Goal: Communication & Community: Answer question/provide support

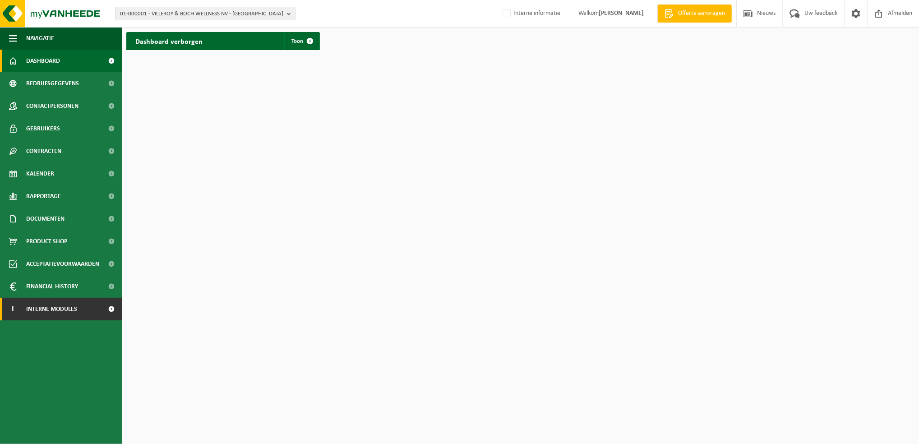
click at [67, 310] on span "Interne modules" at bounding box center [51, 309] width 51 height 23
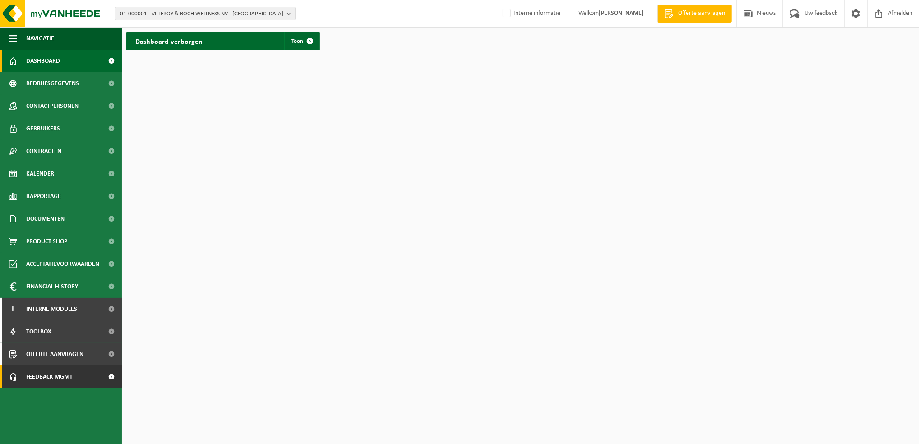
click at [55, 382] on span "Feedback MGMT" at bounding box center [49, 376] width 46 height 23
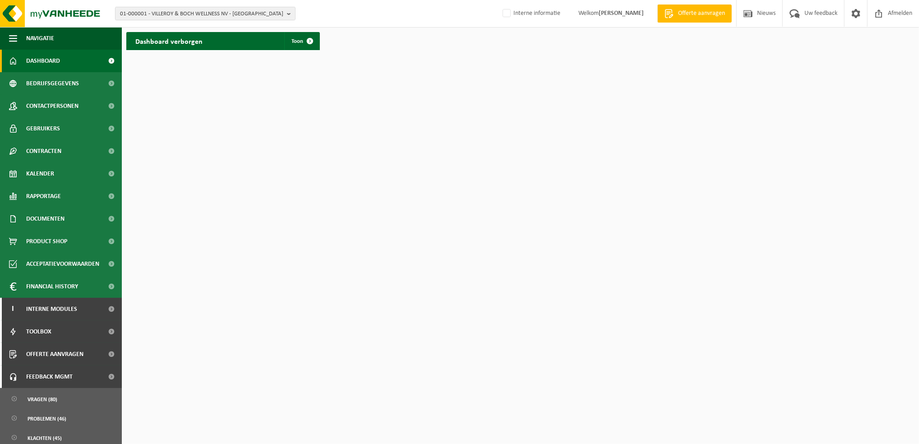
scroll to position [4, 0]
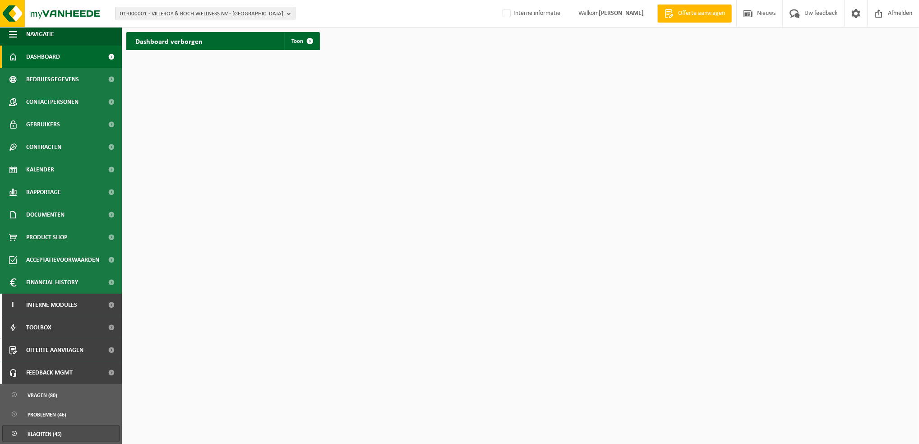
click at [52, 432] on span "Klachten (45)" at bounding box center [45, 433] width 34 height 17
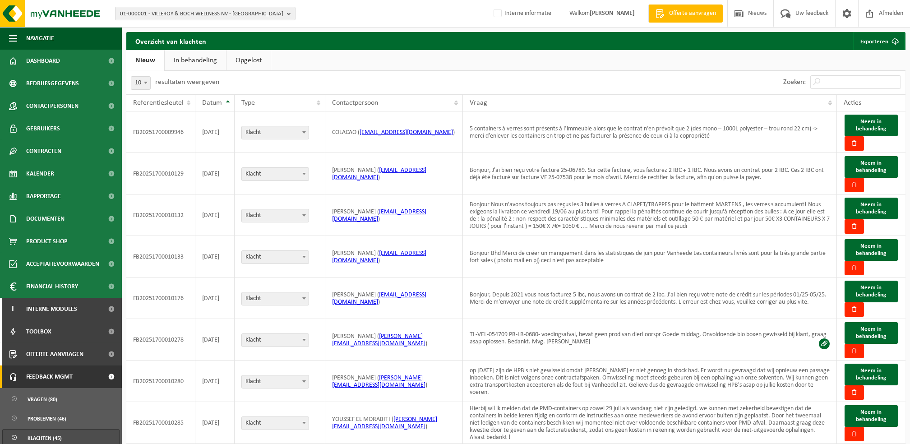
scroll to position [122, 0]
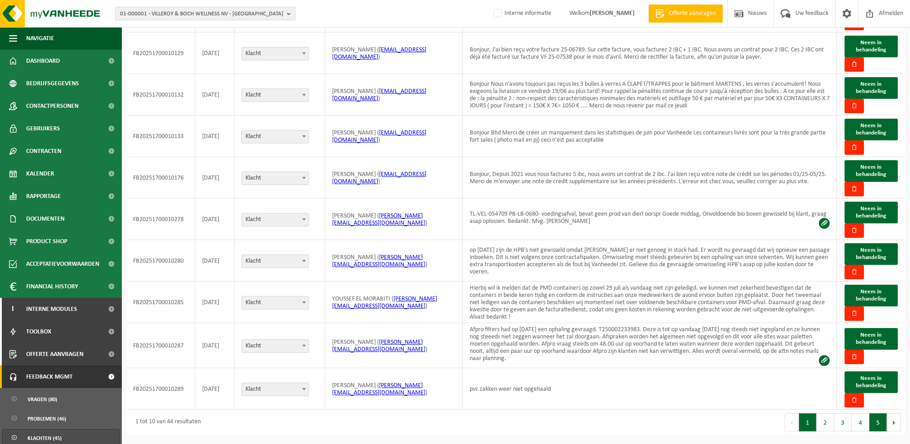
click at [881, 424] on button "5" at bounding box center [878, 422] width 18 height 18
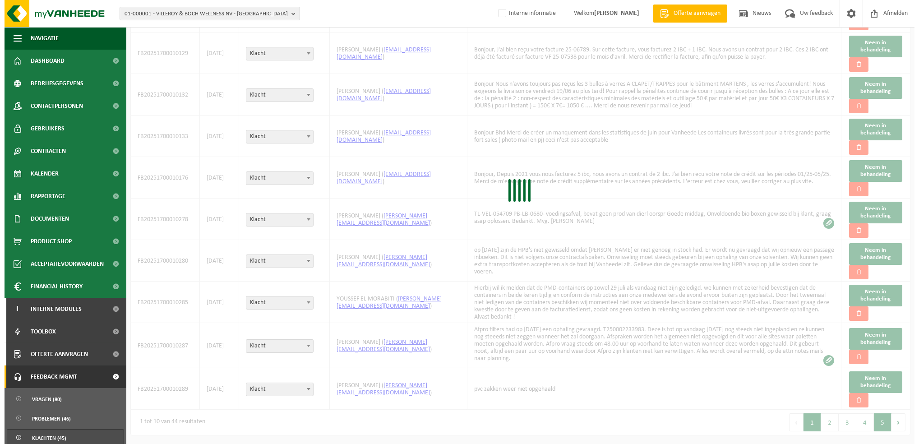
scroll to position [0, 0]
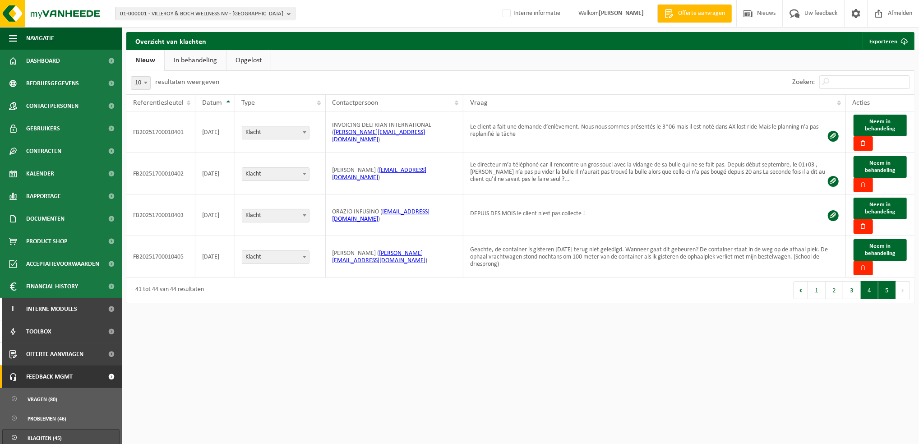
click at [871, 291] on button "4" at bounding box center [870, 290] width 18 height 18
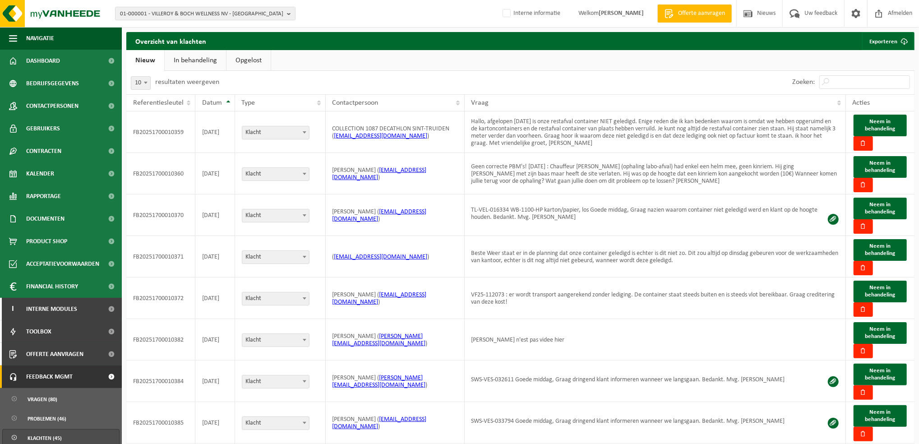
scroll to position [119, 0]
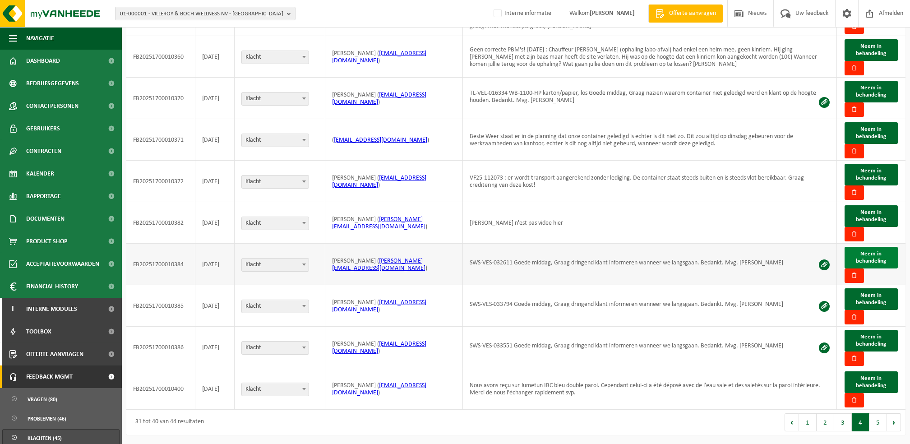
click at [877, 259] on span "Neem in behandeling" at bounding box center [871, 257] width 30 height 13
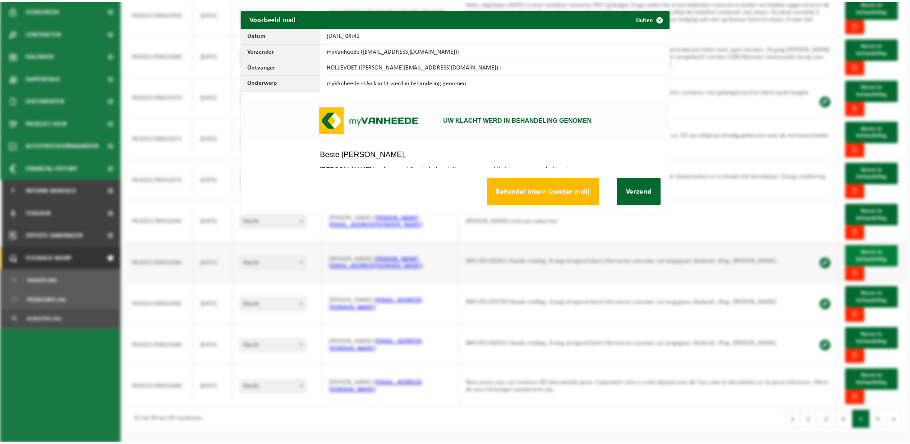
scroll to position [0, 0]
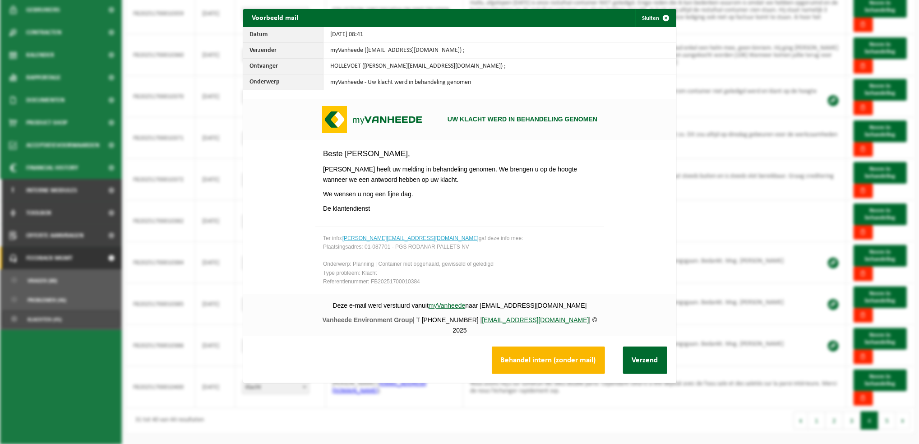
click at [585, 362] on button "Behandel intern (zonder mail)" at bounding box center [548, 360] width 113 height 28
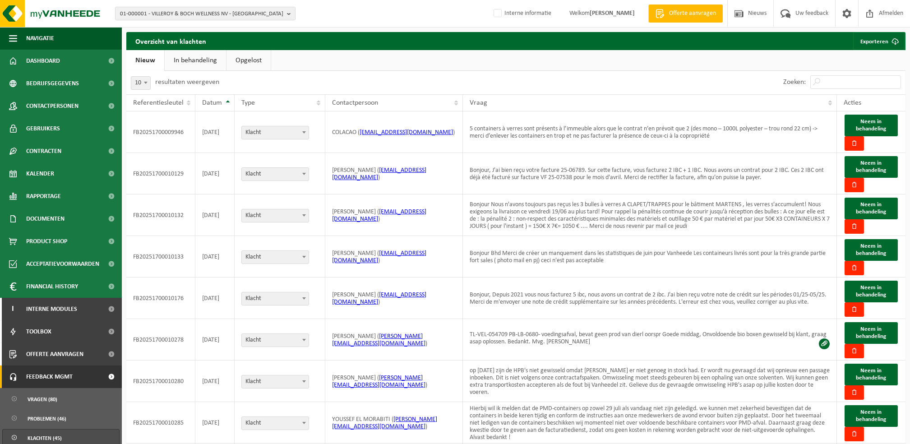
click at [179, 58] on link "In behandeling" at bounding box center [195, 60] width 61 height 21
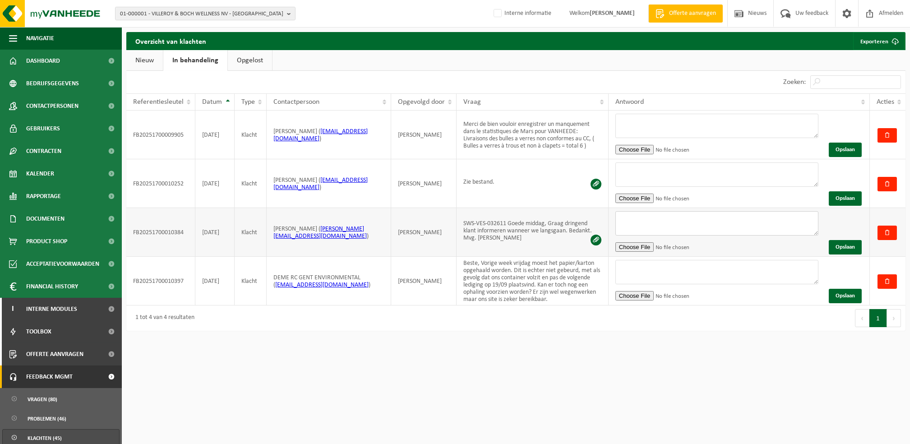
click at [655, 222] on textarea at bounding box center [716, 223] width 203 height 24
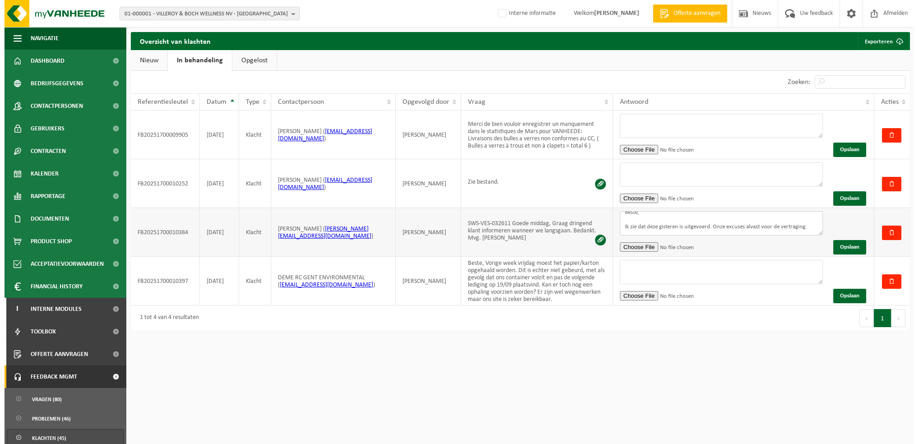
scroll to position [17, 0]
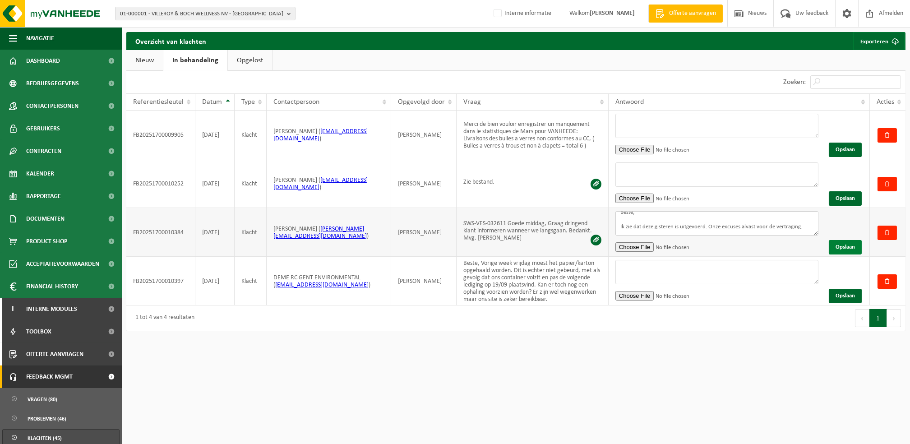
type textarea "Beste, Ik zie dat deze gisteren is uitgevoerd. Onze excuses alvast voor de vert…"
click at [841, 247] on button "Opslaan" at bounding box center [845, 247] width 33 height 14
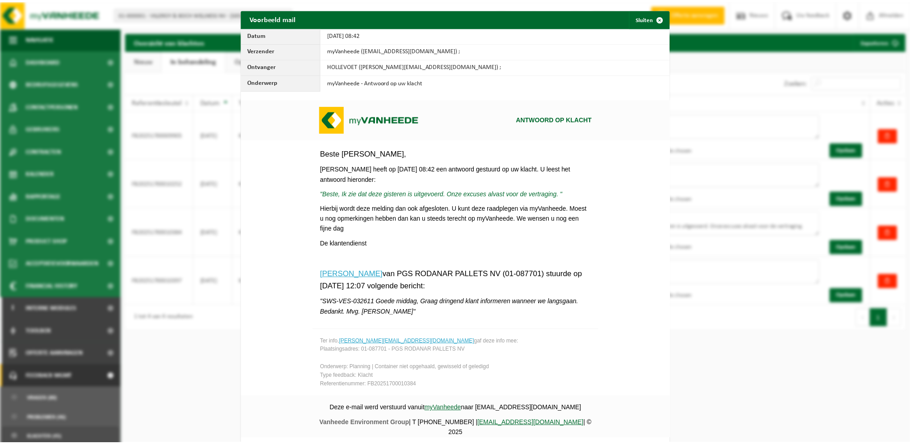
scroll to position [24, 0]
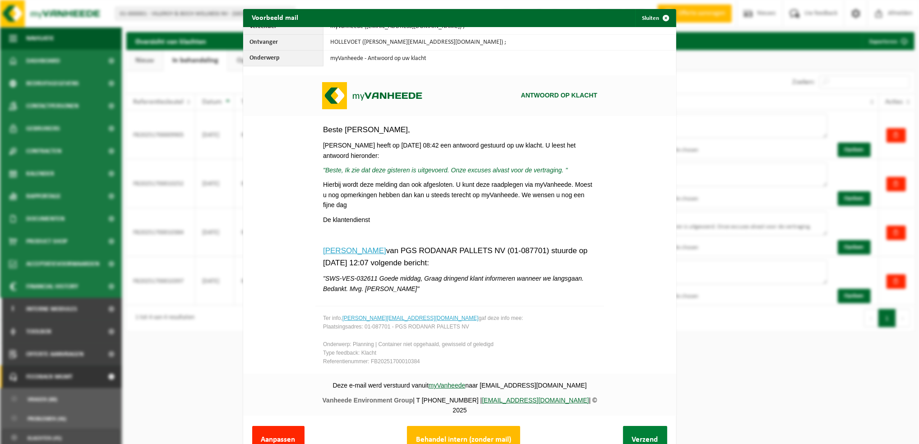
click at [625, 430] on button "Verzend" at bounding box center [645, 440] width 44 height 28
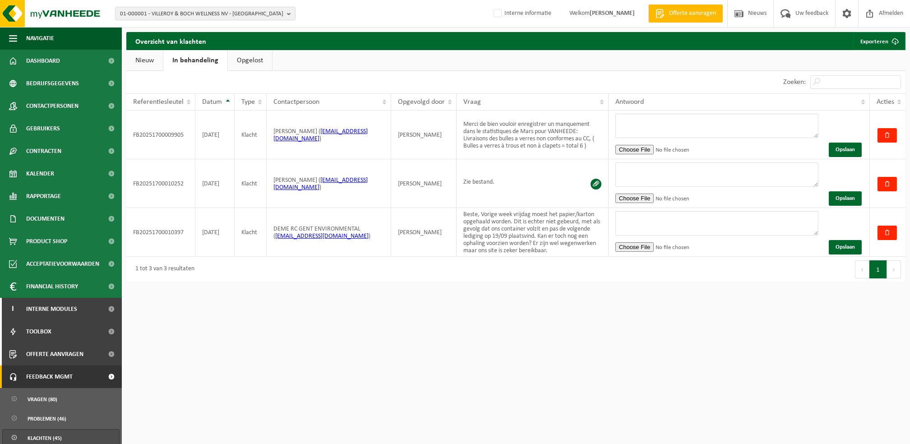
click at [145, 63] on link "Nieuw" at bounding box center [144, 60] width 37 height 21
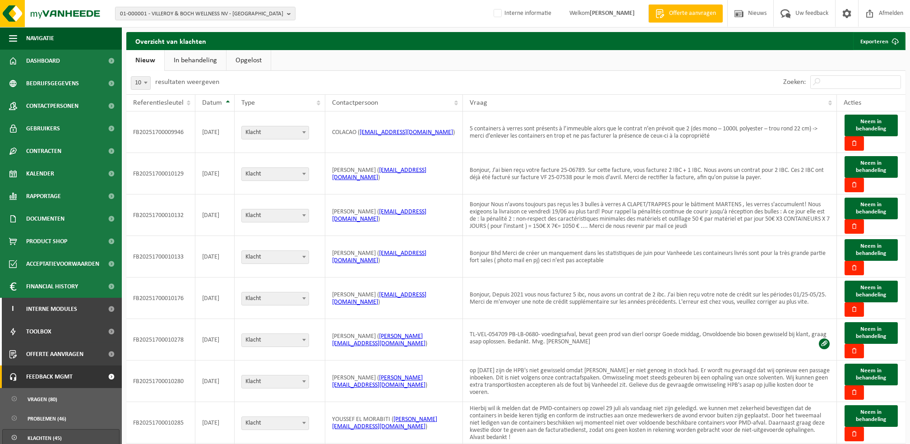
scroll to position [122, 0]
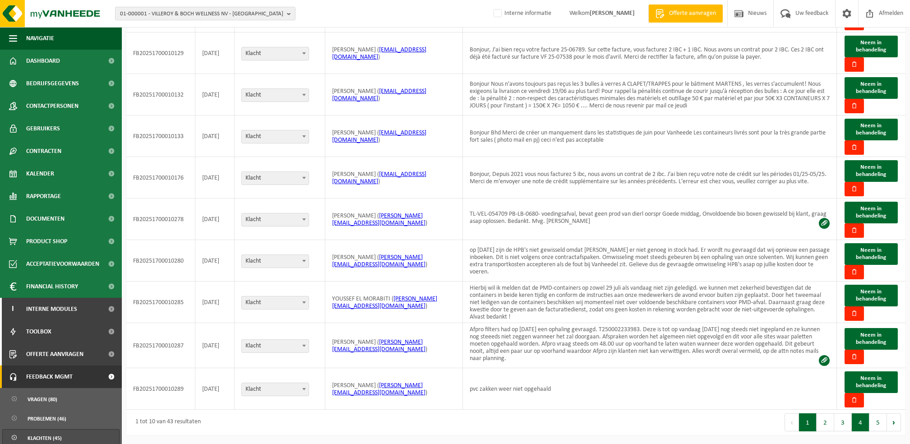
click at [863, 424] on button "4" at bounding box center [861, 422] width 18 height 18
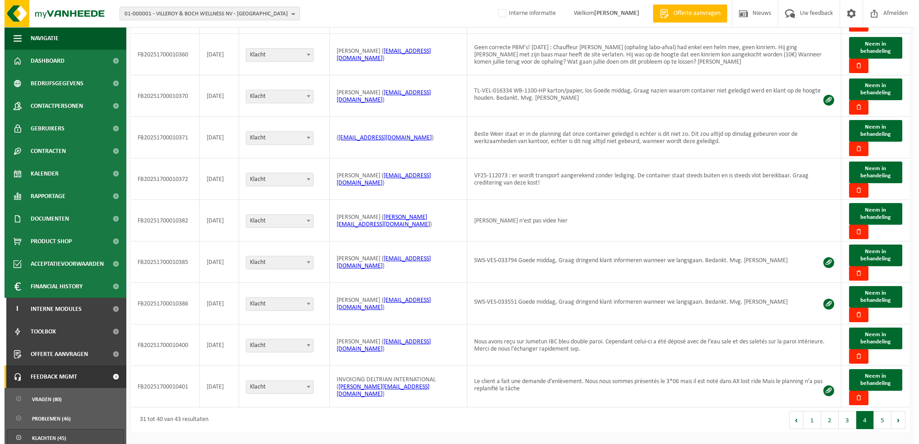
scroll to position [119, 0]
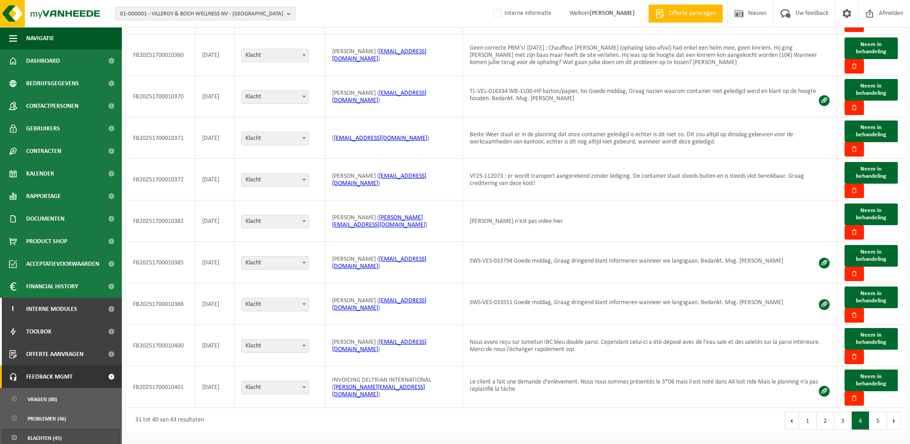
click at [863, 424] on button "4" at bounding box center [861, 420] width 18 height 18
click at [870, 257] on span "Neem in behandeling" at bounding box center [871, 255] width 30 height 13
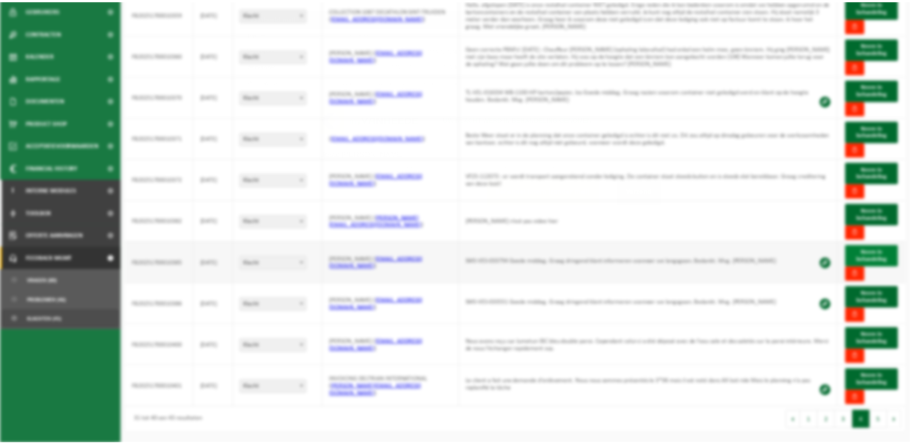
scroll to position [0, 0]
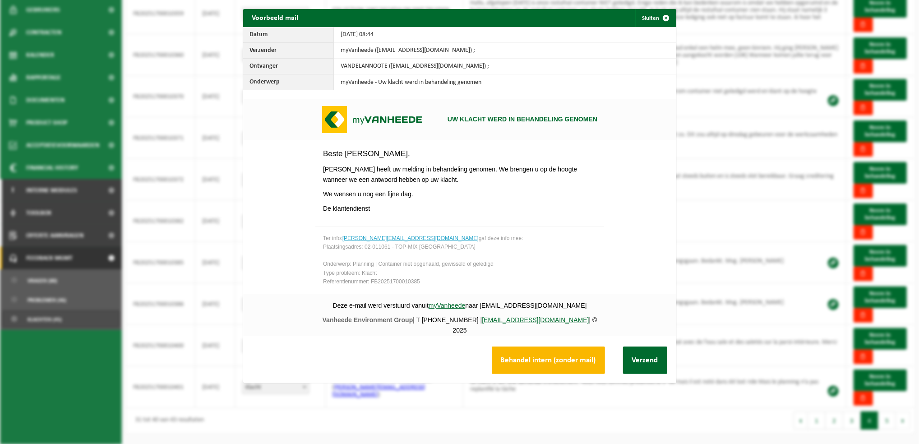
click at [545, 360] on button "Behandel intern (zonder mail)" at bounding box center [548, 360] width 113 height 28
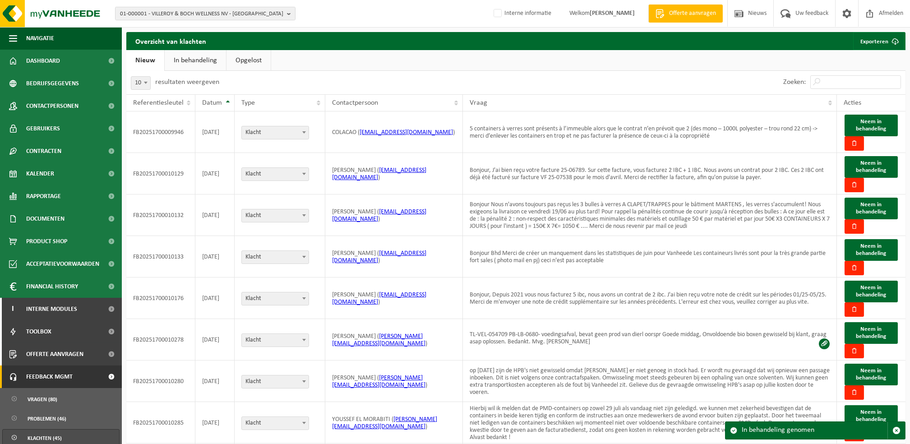
click at [175, 62] on link "In behandeling" at bounding box center [195, 60] width 61 height 21
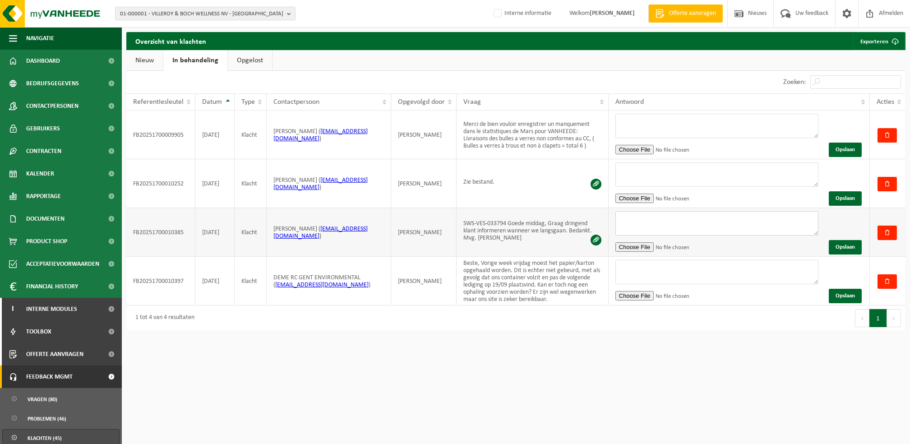
click at [655, 219] on textarea at bounding box center [716, 223] width 203 height 24
click at [624, 232] on textarea "Beste, [PERSON_NAME] te horen dat het lang heeft geduurd tegen dat je" at bounding box center [716, 223] width 203 height 24
click at [775, 233] on textarea "Beste, [PERSON_NAME] te horen dat het lang heeft geduurd tegen dat je" at bounding box center [716, 223] width 203 height 24
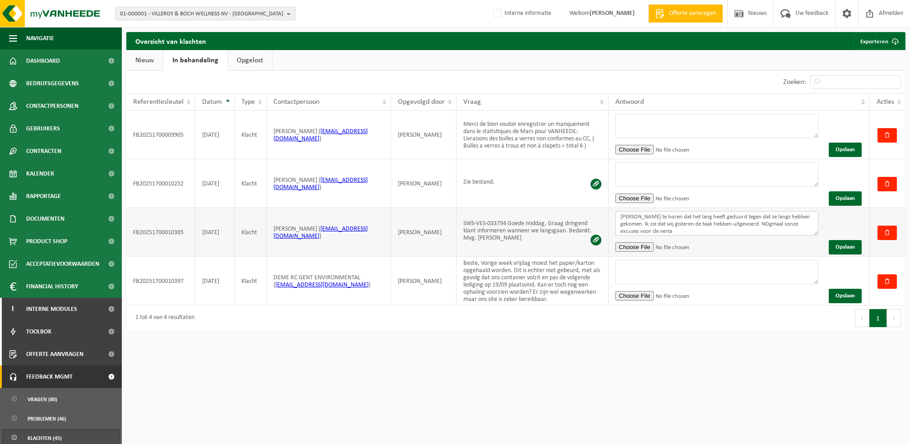
click at [678, 233] on textarea "Beste, [PERSON_NAME] te horen dat het lang heeft geduurd tegen dat ze langs heb…" at bounding box center [716, 223] width 203 height 24
click at [771, 223] on textarea "Beste, [PERSON_NAME] te horen dat het lang heeft geduurd tegen dat ze langs heb…" at bounding box center [716, 223] width 203 height 24
click at [789, 225] on textarea "Beste, [PERSON_NAME] te horen dat het lang heeft geduurd tegen dat ze langs heb…" at bounding box center [716, 223] width 203 height 24
click at [763, 225] on textarea "Beste, [PERSON_NAME] te horen dat het lang heeft geduurd tegen dat ze langs heb…" at bounding box center [716, 223] width 203 height 24
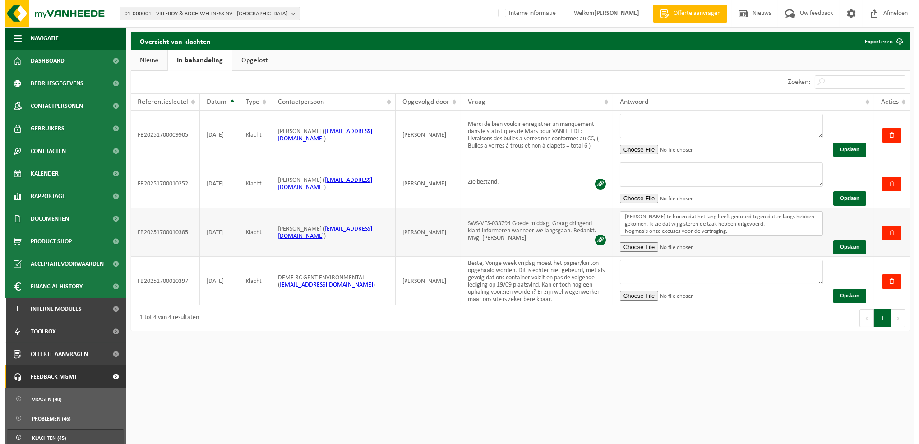
scroll to position [22, 0]
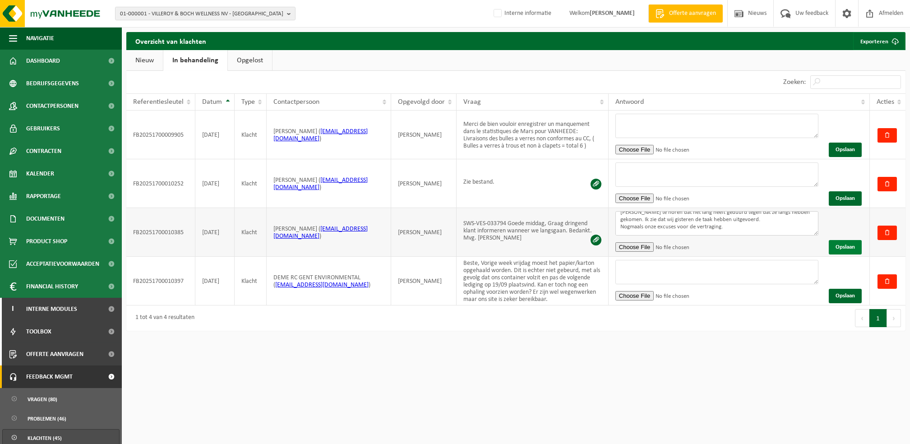
type textarea "Beste, [PERSON_NAME] te horen dat het lang heeft geduurd tegen dat ze langs heb…"
click at [851, 246] on button "Opslaan" at bounding box center [845, 247] width 33 height 14
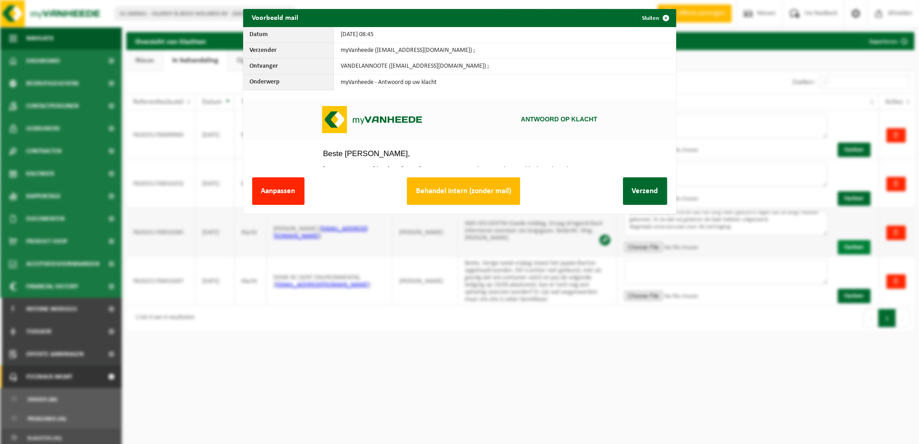
scroll to position [0, 0]
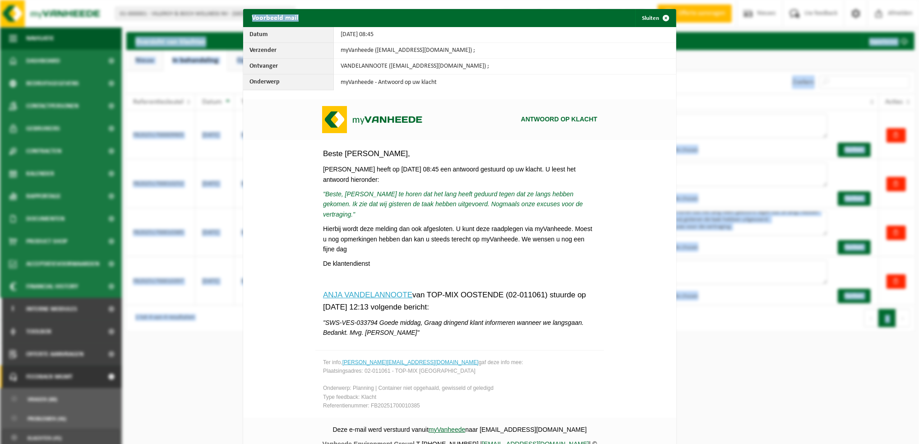
drag, startPoint x: 579, startPoint y: 15, endPoint x: 588, endPoint y: -21, distance: 37.2
click at [588, 0] on html "01-000001 - VILLEROY & BOCH WELLNESS NV - ROESELARE 01-000001 - VILLEROY & BOCH…" at bounding box center [459, 222] width 919 height 444
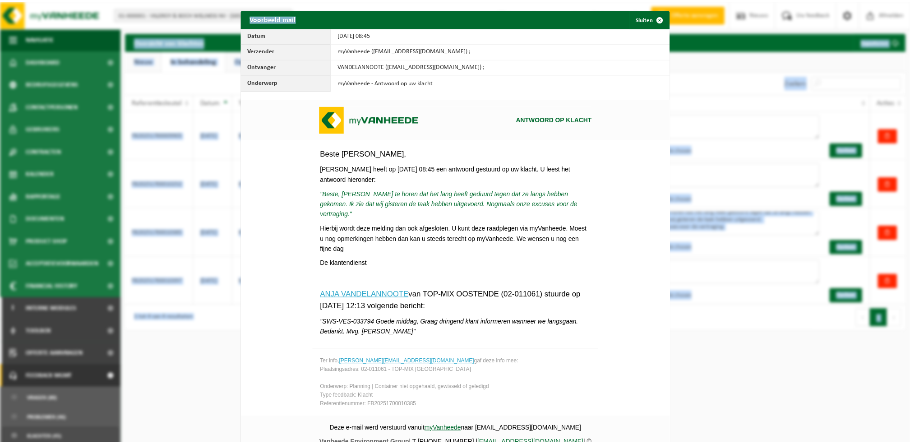
scroll to position [33, 0]
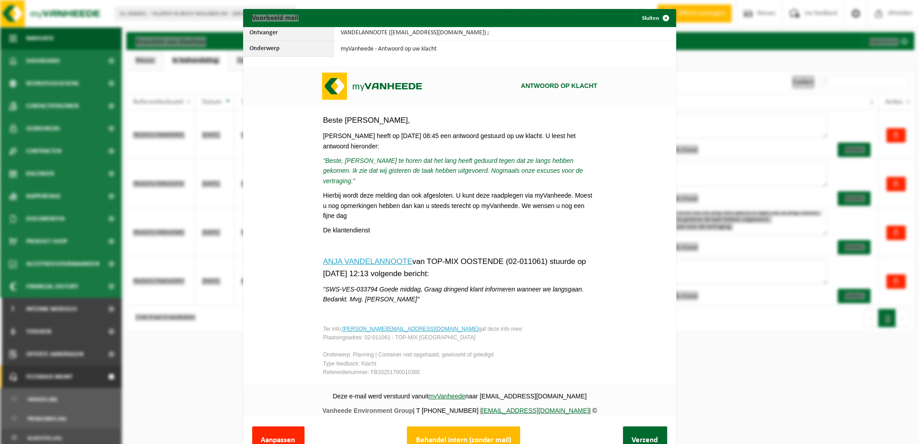
click at [369, 226] on p "De klantendienst" at bounding box center [459, 230] width 273 height 10
click at [355, 226] on td "Beste [PERSON_NAME], [PERSON_NAME] heeft op [DATE] 08:45 een antwoord gestuurd …" at bounding box center [459, 177] width 273 height 126
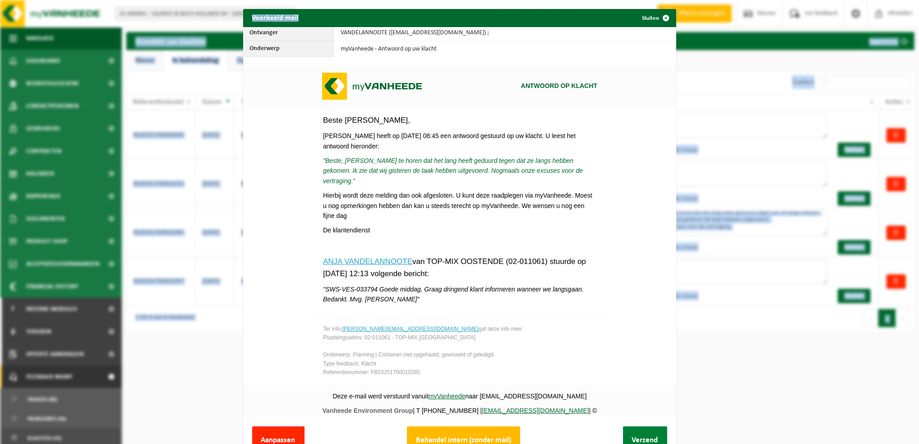
click at [623, 430] on button "Verzend" at bounding box center [645, 440] width 44 height 28
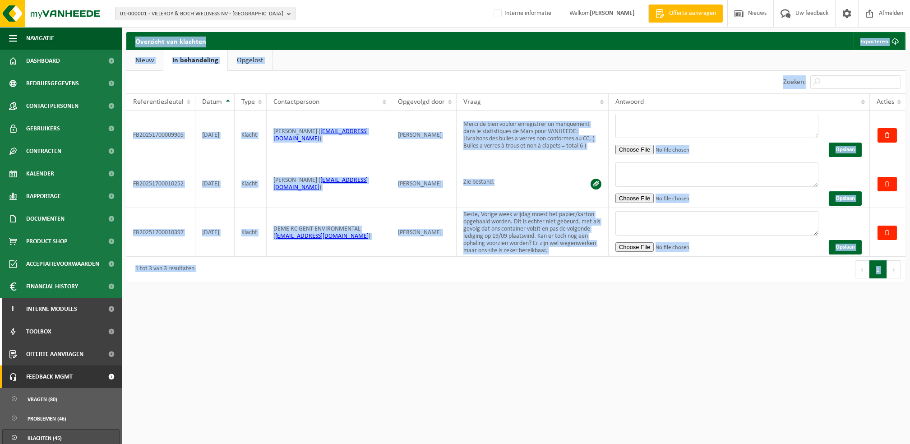
click at [140, 60] on link "Nieuw" at bounding box center [144, 60] width 37 height 21
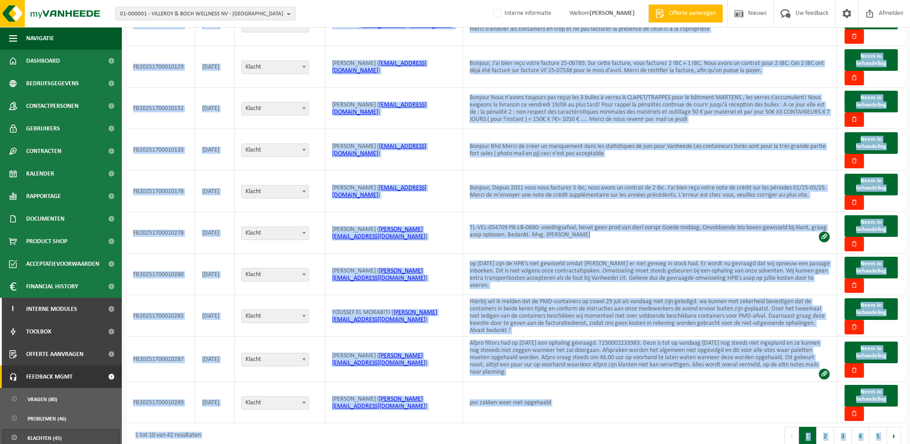
scroll to position [122, 0]
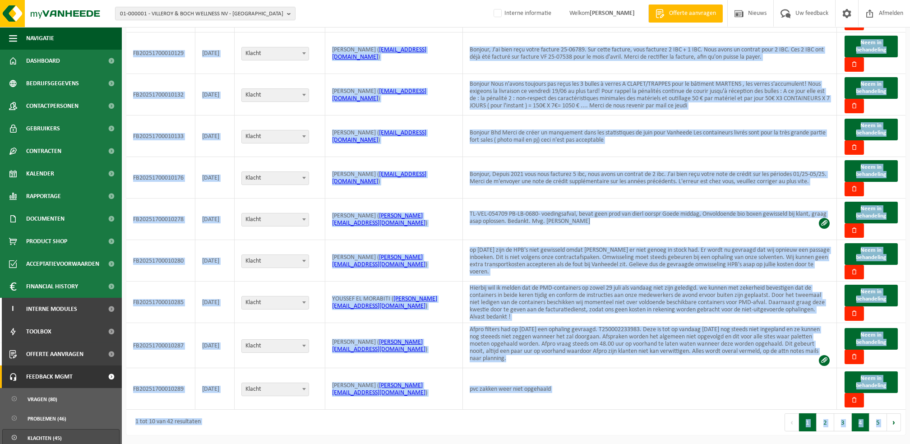
click at [857, 420] on button "4" at bounding box center [861, 422] width 18 height 18
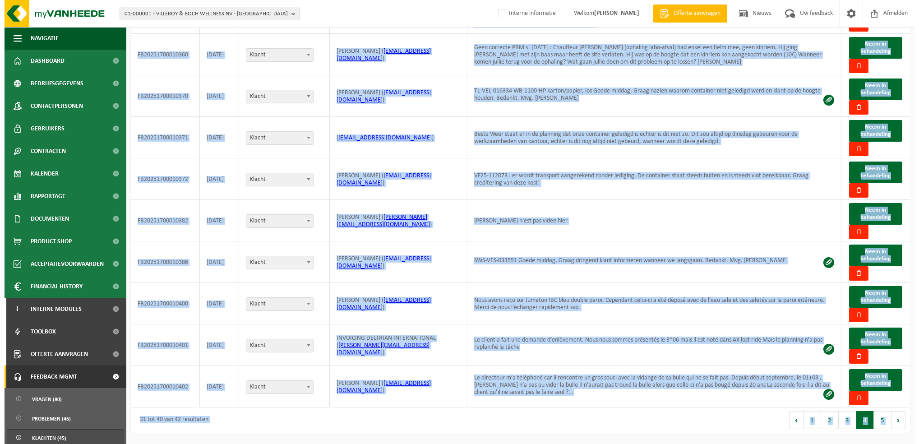
scroll to position [119, 0]
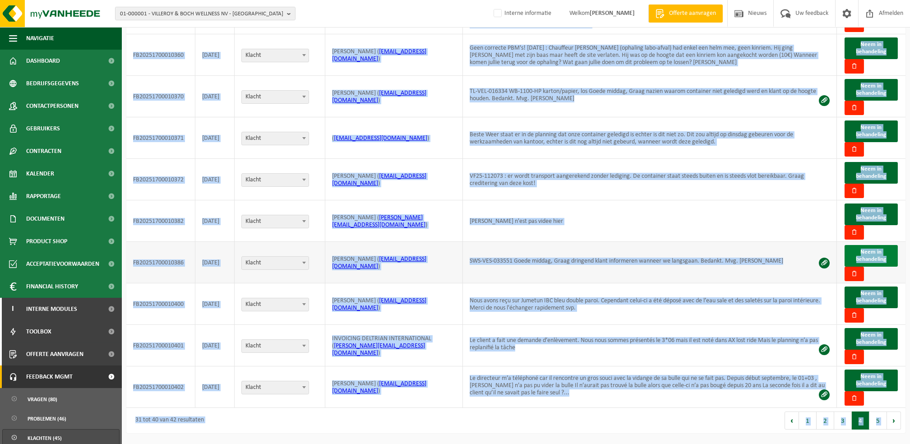
click at [866, 254] on span "Neem in behandeling" at bounding box center [871, 255] width 30 height 13
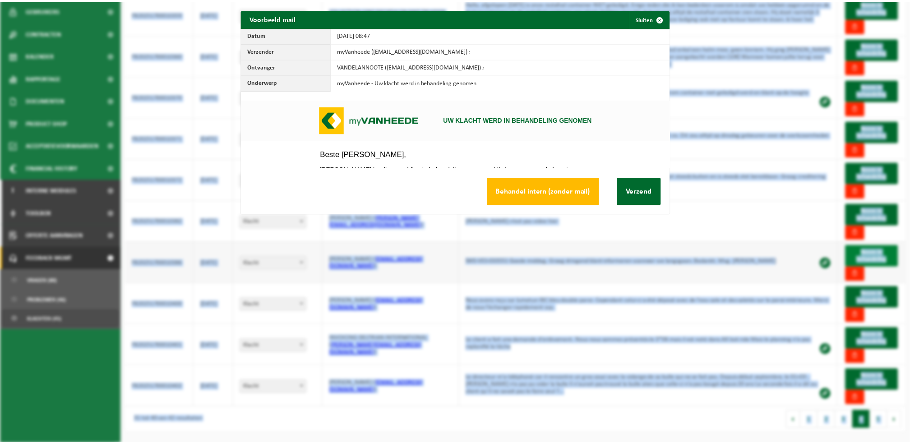
scroll to position [0, 0]
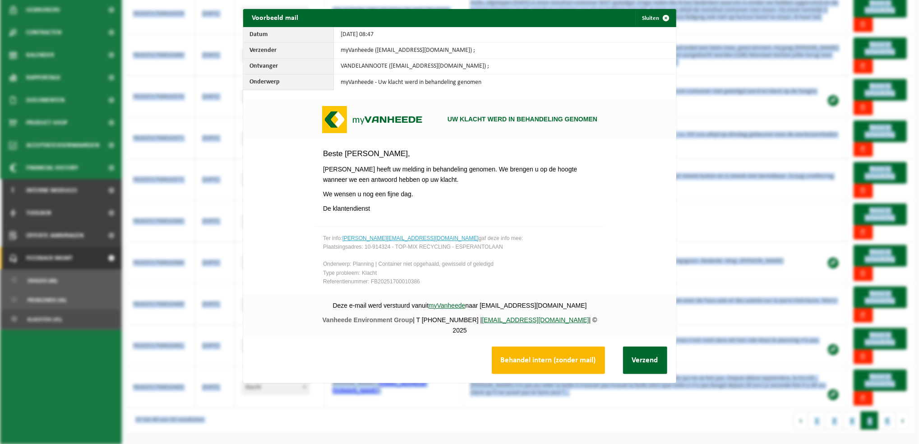
click at [549, 361] on button "Behandel intern (zonder mail)" at bounding box center [548, 360] width 113 height 28
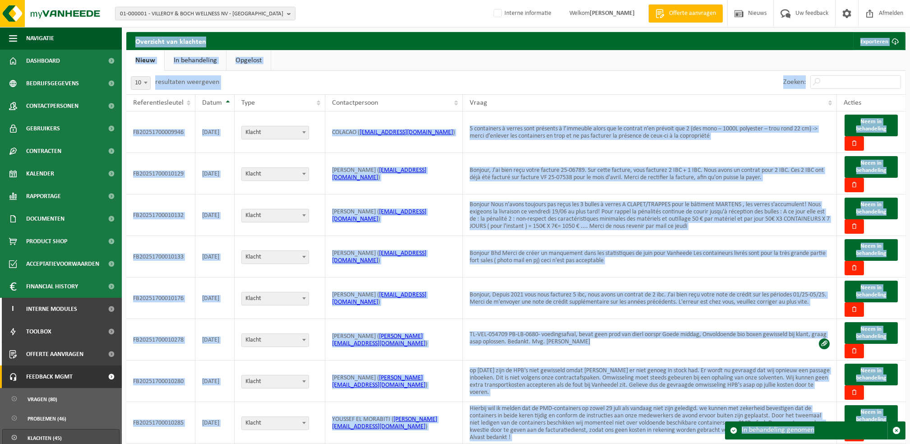
click at [179, 56] on link "In behandeling" at bounding box center [195, 60] width 61 height 21
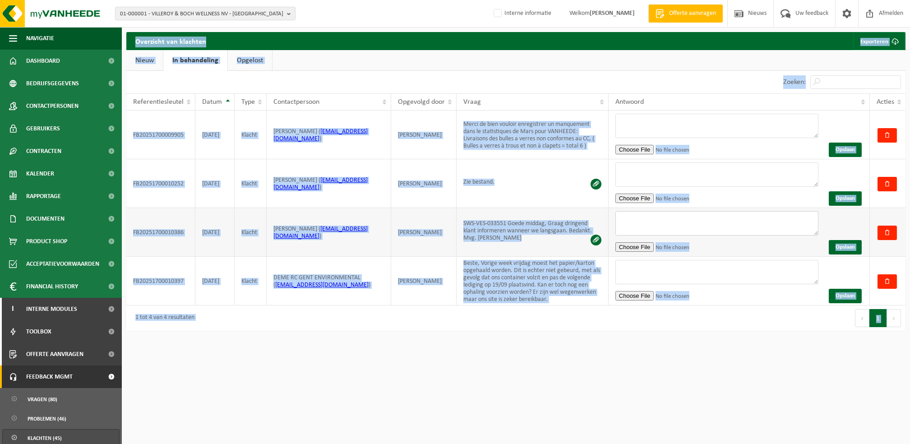
click at [672, 219] on textarea at bounding box center [716, 223] width 203 height 24
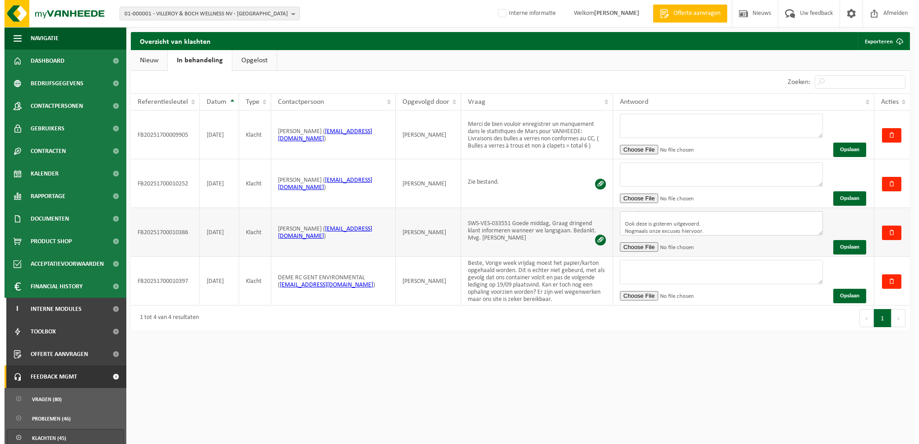
scroll to position [17, 0]
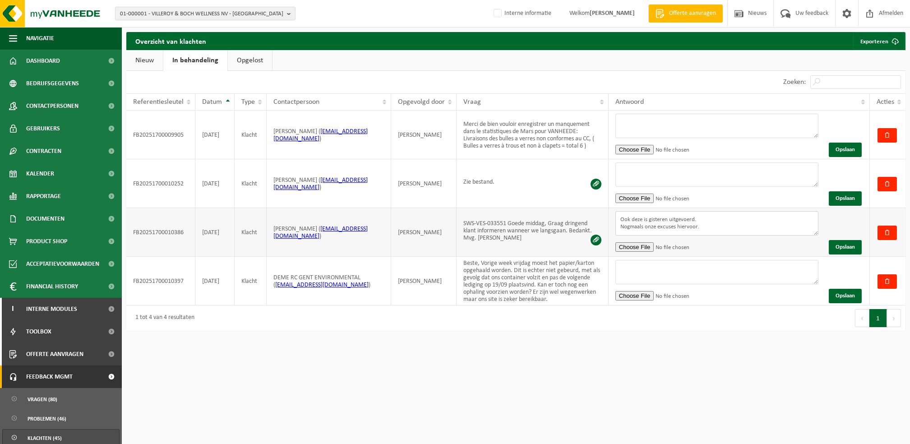
type textarea "Beste, Ook deze is gisteren uitgevoerd. Nogmaals onze excuses hiervoor."
click at [846, 246] on button "Opslaan" at bounding box center [845, 247] width 33 height 14
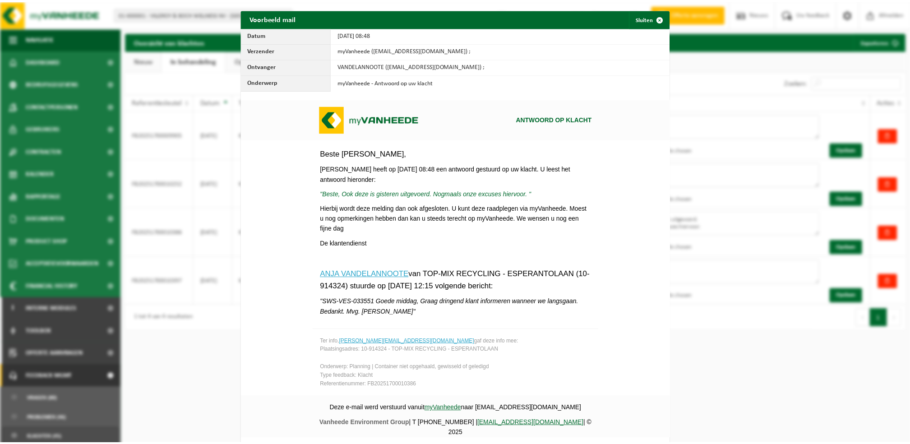
scroll to position [24, 0]
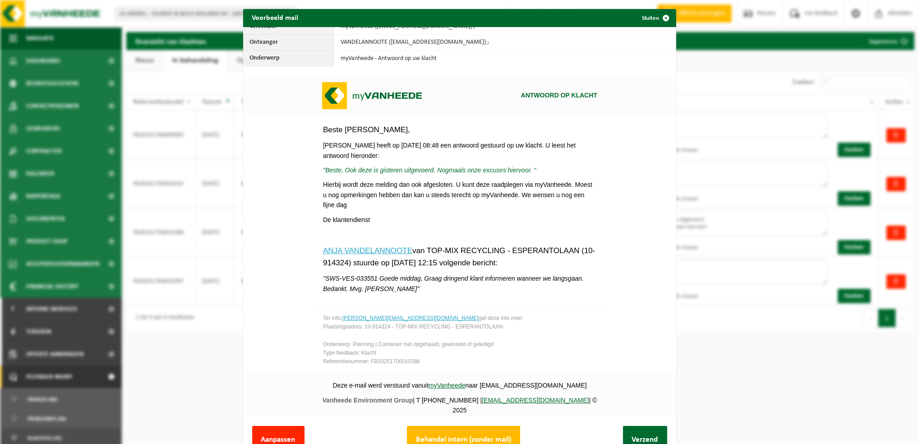
drag, startPoint x: 662, startPoint y: 126, endPoint x: 360, endPoint y: 241, distance: 323.0
click at [624, 430] on button "Verzend" at bounding box center [645, 440] width 44 height 28
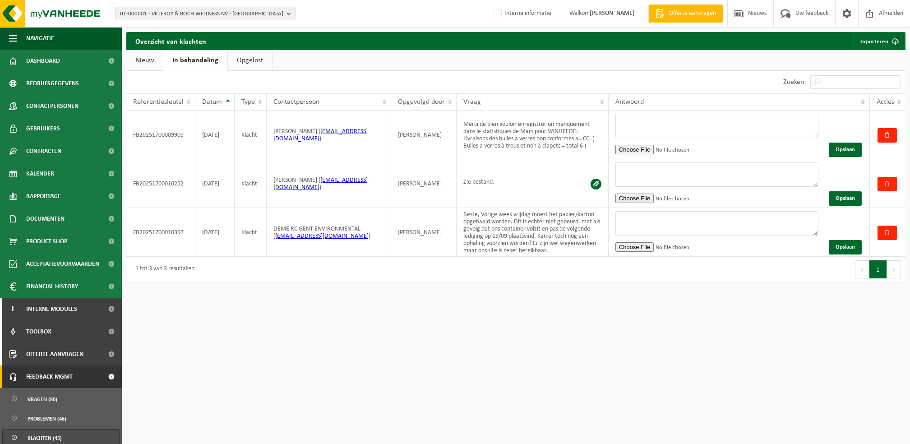
click at [773, 348] on div "01-000001 - VILLEROY & BOCH WELLNESS NV - ROESELARE 01-000001 - VILLEROY & BOCH…" at bounding box center [455, 281] width 910 height 563
click at [150, 56] on link "Nieuw" at bounding box center [144, 60] width 37 height 21
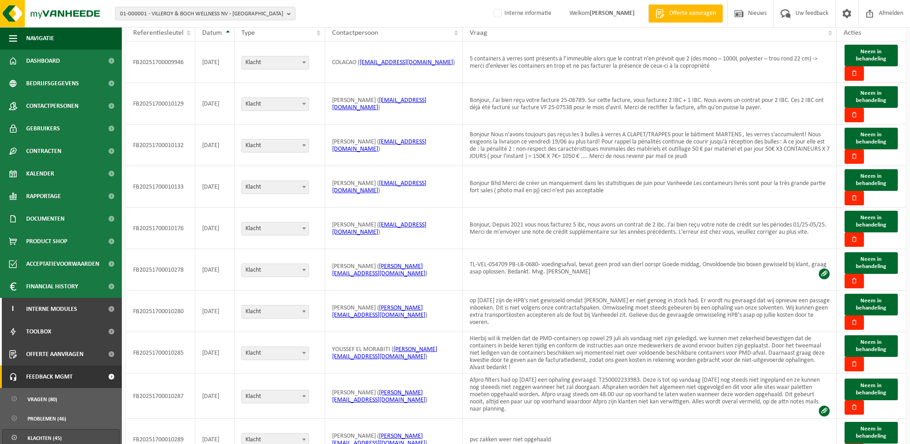
scroll to position [122, 0]
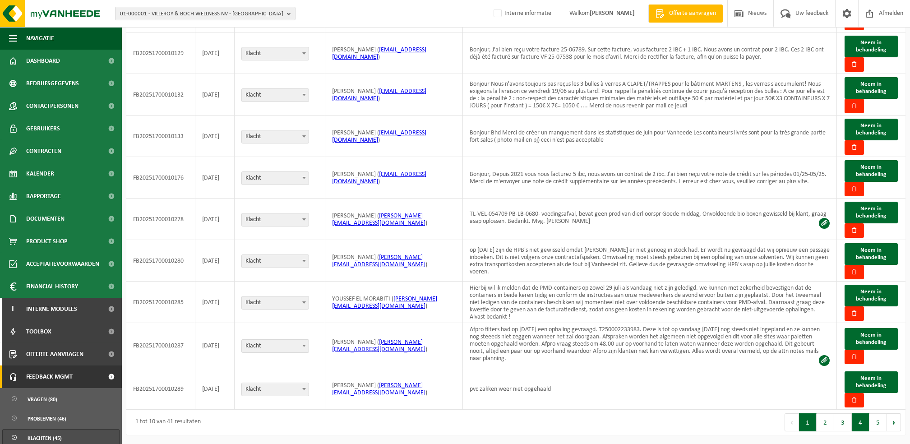
click at [858, 424] on button "4" at bounding box center [861, 422] width 18 height 18
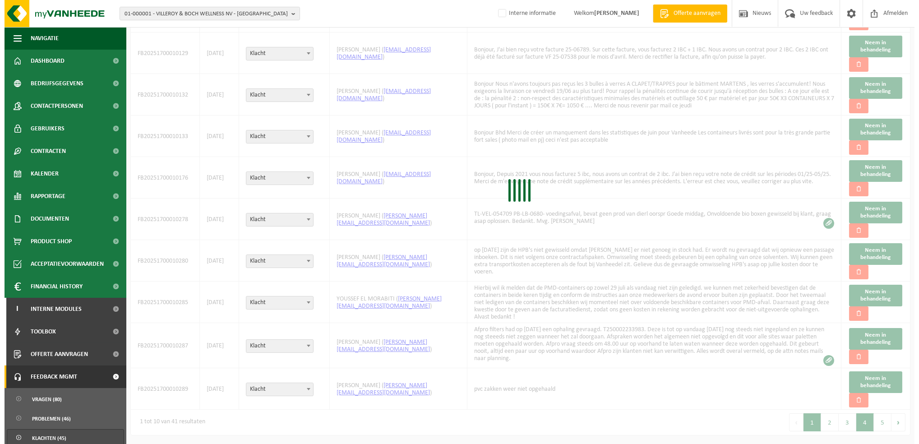
scroll to position [119, 0]
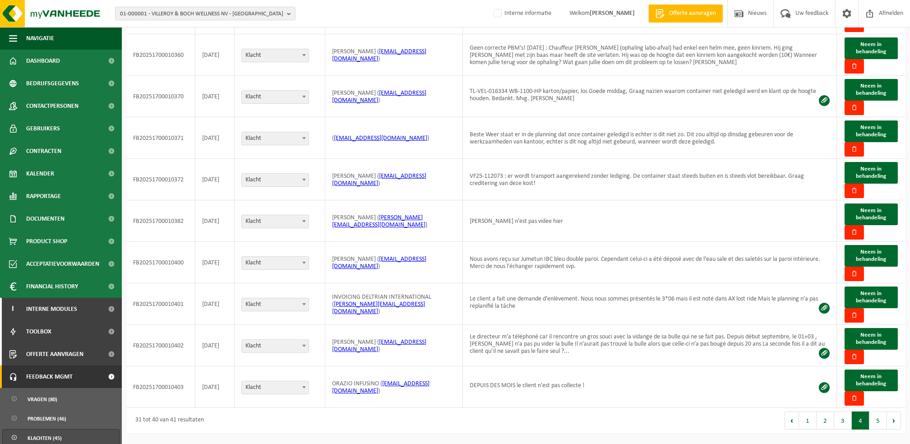
click at [858, 424] on button "4" at bounding box center [861, 420] width 18 height 18
click at [872, 48] on span "Neem in behandeling" at bounding box center [871, 48] width 30 height 13
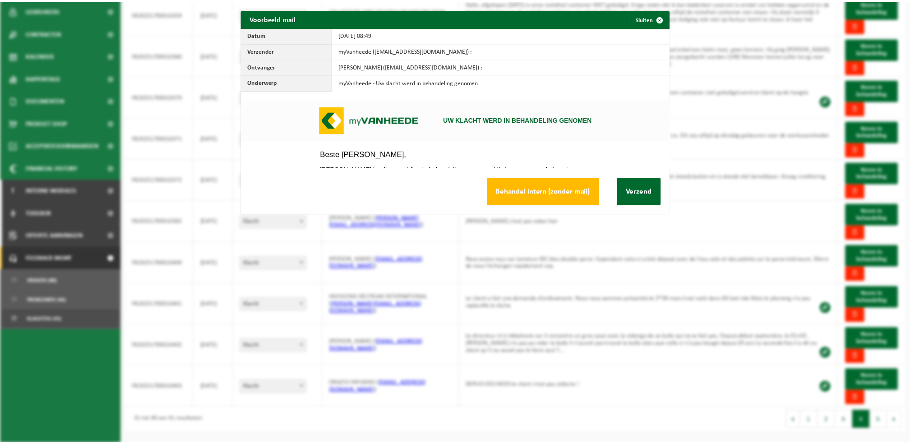
scroll to position [0, 0]
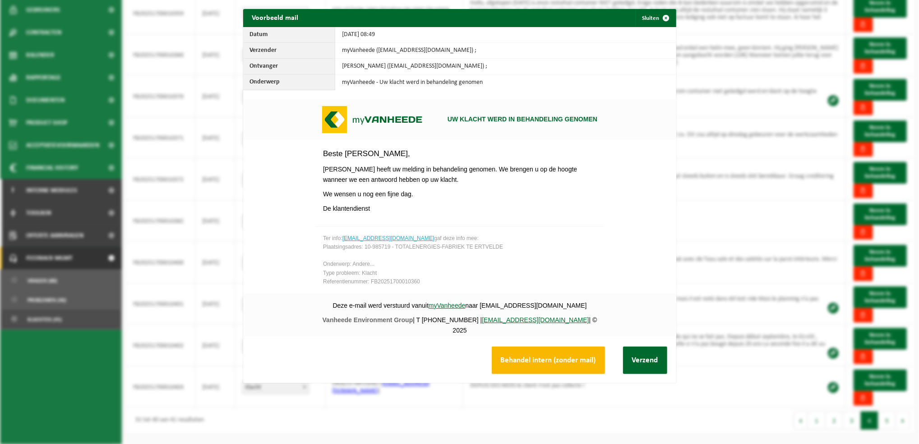
click at [551, 366] on button "Behandel intern (zonder mail)" at bounding box center [548, 360] width 113 height 28
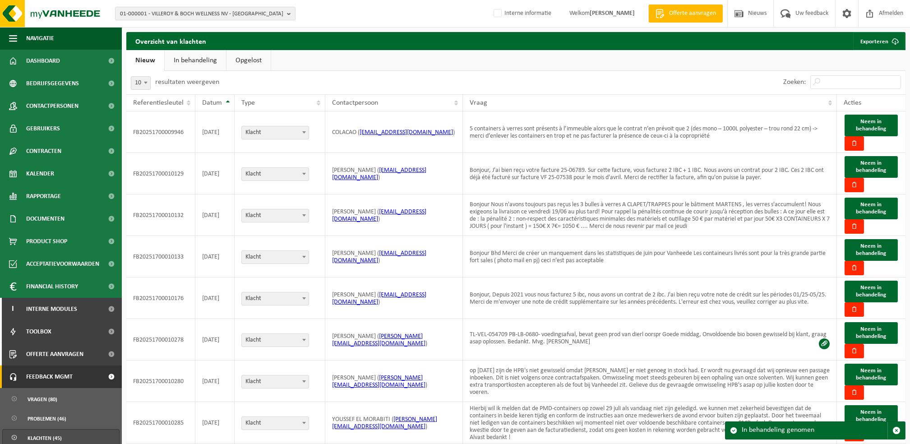
click at [203, 54] on link "In behandeling" at bounding box center [195, 60] width 61 height 21
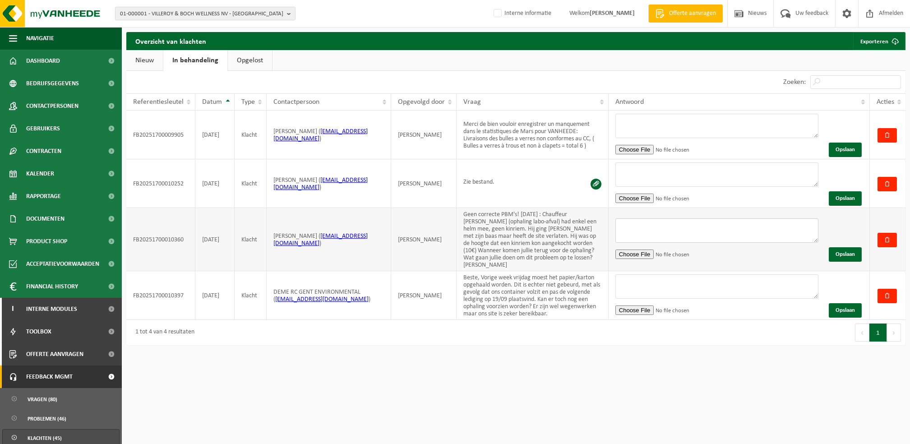
click at [652, 229] on textarea at bounding box center [716, 230] width 203 height 24
click at [625, 239] on textarea "Beste, JAmmer te lezen dat de chauffeur nog uitgevoerd" at bounding box center [716, 230] width 203 height 24
click at [747, 240] on textarea "Beste, Jammer te lezen dat de chauffeur nog uitgevoerd" at bounding box center [716, 230] width 203 height 24
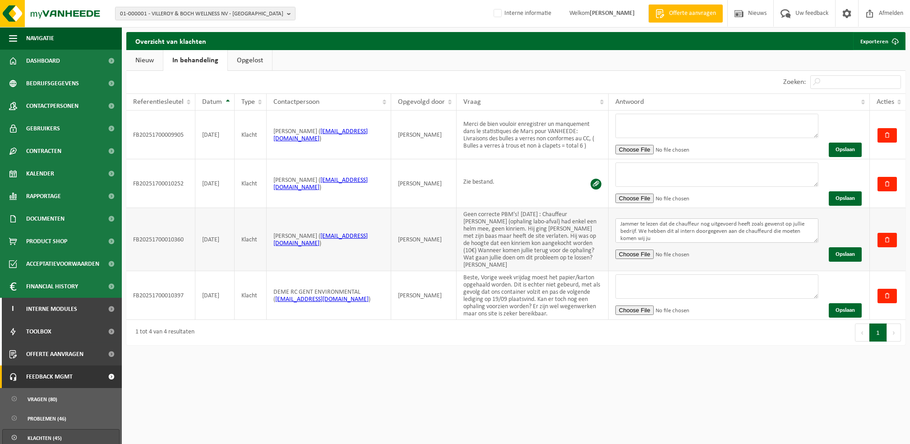
click at [777, 231] on textarea "Beste, Jammer te lezen dat de chauffeur nog uitgevoerd heeft zoals gewenst op j…" at bounding box center [716, 230] width 203 height 24
click at [673, 241] on textarea "Beste, Jammer te lezen dat de chauffeur nog uitgevoerd heeft zoals gewenst op j…" at bounding box center [716, 230] width 203 height 24
drag, startPoint x: 673, startPoint y: 241, endPoint x: 659, endPoint y: 239, distance: 14.6
click at [659, 239] on textarea "Beste, Jammer te lezen dat de chauffeur nog uitgevoerd heeft zoals gewenst op j…" at bounding box center [716, 230] width 203 height 24
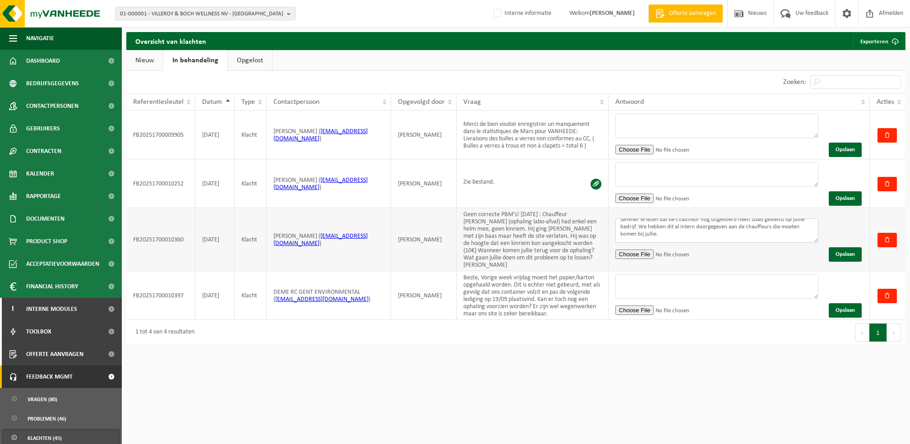
click at [687, 238] on textarea "Beste, Jammer te lezen dat de chauffeur nog uitgevoerd heeft zoals gewenst op j…" at bounding box center [716, 230] width 203 height 24
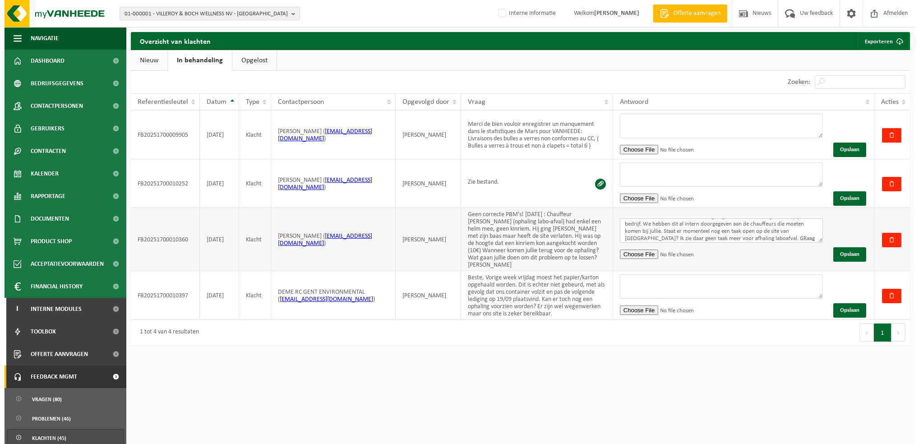
scroll to position [32, 0]
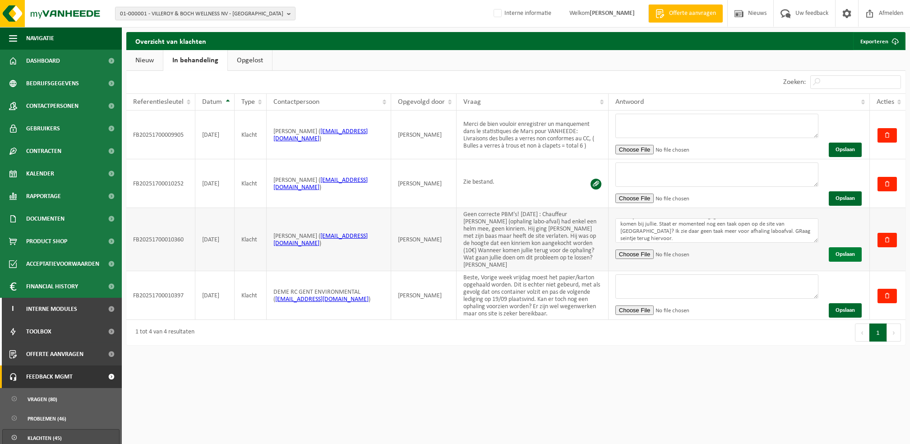
click at [851, 248] on button "Opslaan" at bounding box center [845, 254] width 33 height 14
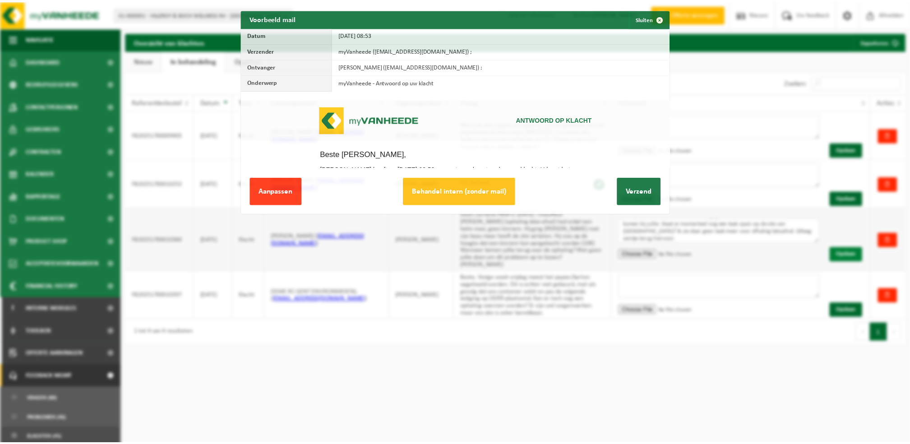
scroll to position [0, 0]
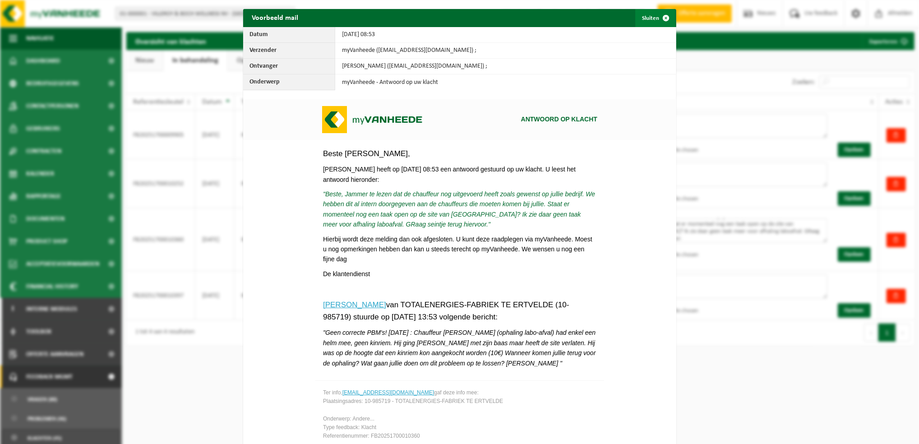
click at [660, 14] on span "button" at bounding box center [666, 18] width 18 height 18
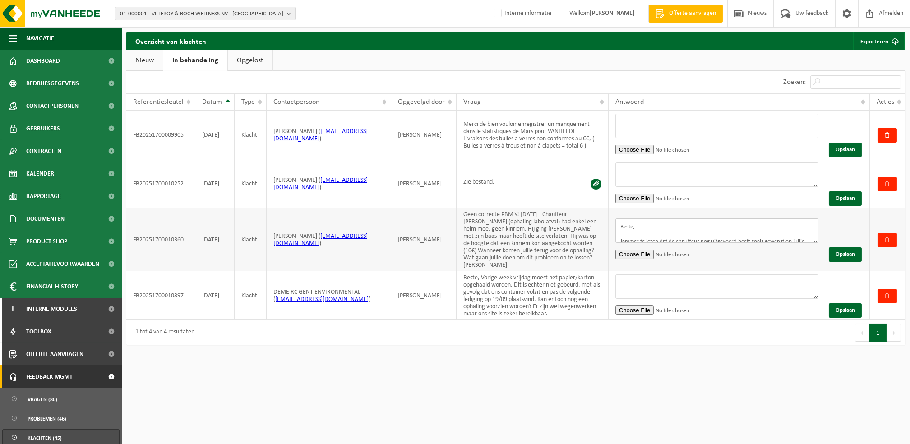
scroll to position [24, 0]
click at [704, 221] on textarea "Beste, Jammer te lezen dat de chauffeur nog uitgevoerd heeft zoals gewenst op j…" at bounding box center [716, 230] width 203 height 24
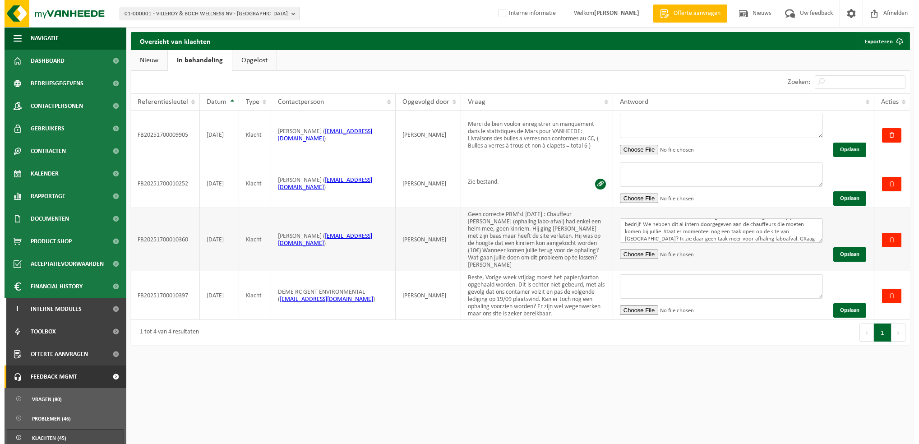
scroll to position [18, 0]
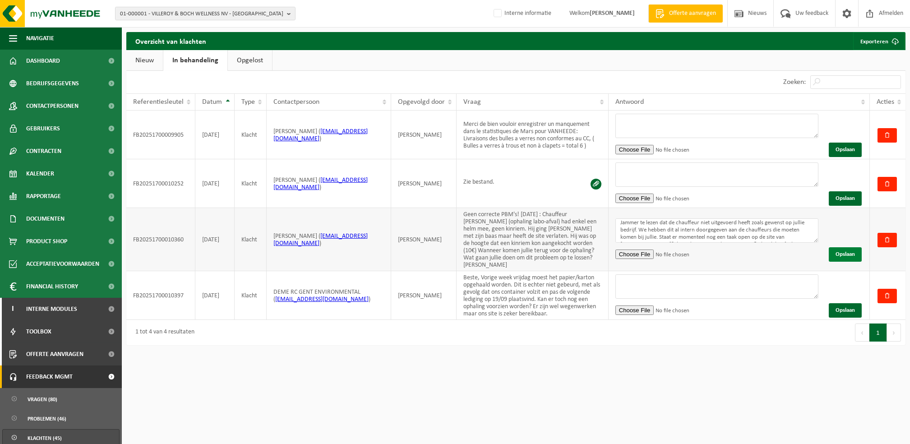
click at [845, 257] on button "Opslaan" at bounding box center [845, 254] width 33 height 14
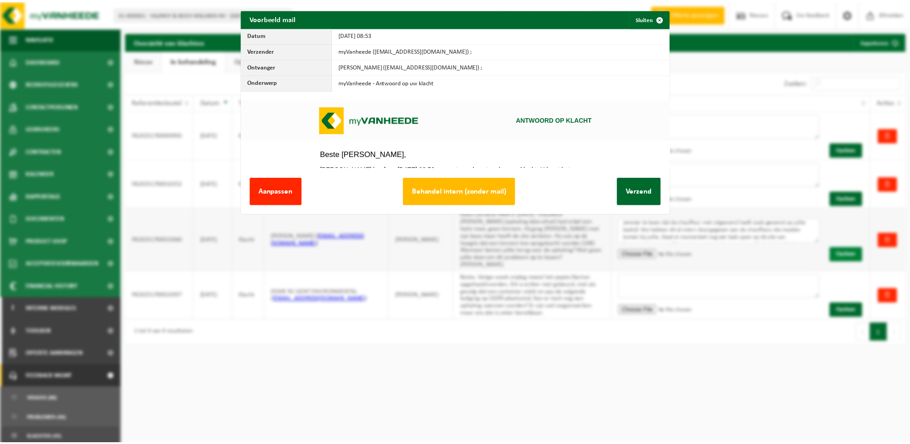
scroll to position [0, 0]
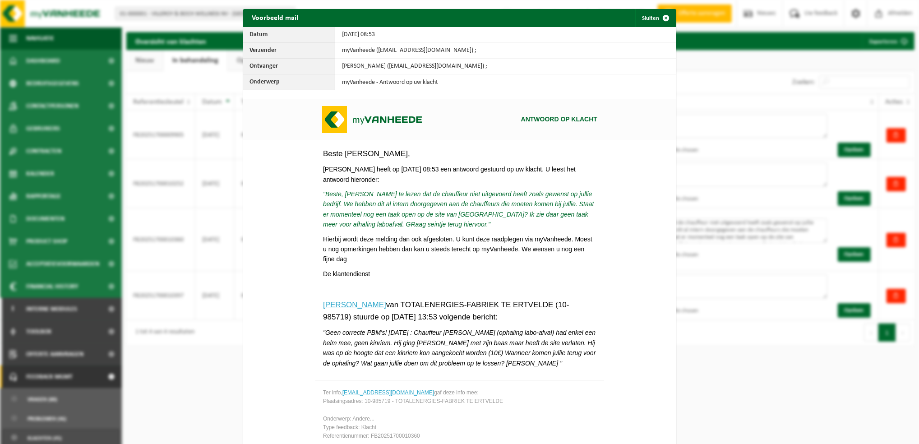
click at [337, 192] on p ""Beste, [PERSON_NAME] te lezen dat de chauffeur niet uitgevoerd heeft zoals gew…" at bounding box center [459, 209] width 273 height 41
click at [339, 196] on p ""Beste, [PERSON_NAME] te lezen dat de chauffeur niet uitgevoerd heeft zoals gew…" at bounding box center [459, 209] width 273 height 41
click at [657, 15] on span "button" at bounding box center [666, 18] width 18 height 18
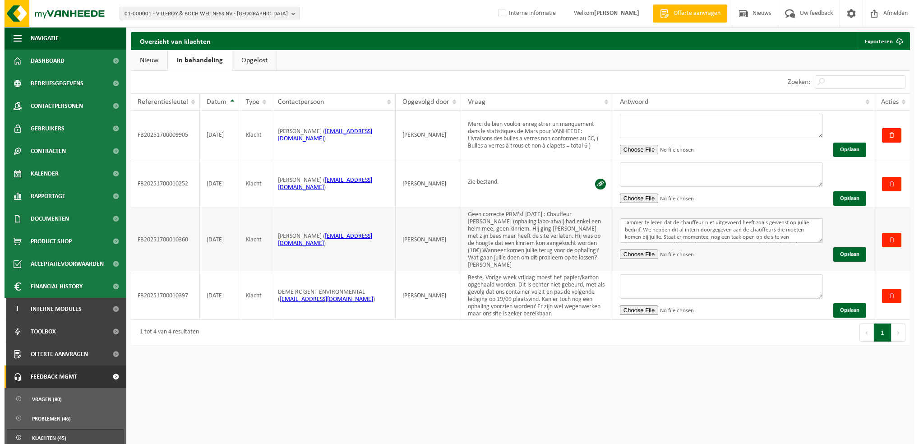
scroll to position [36, 0]
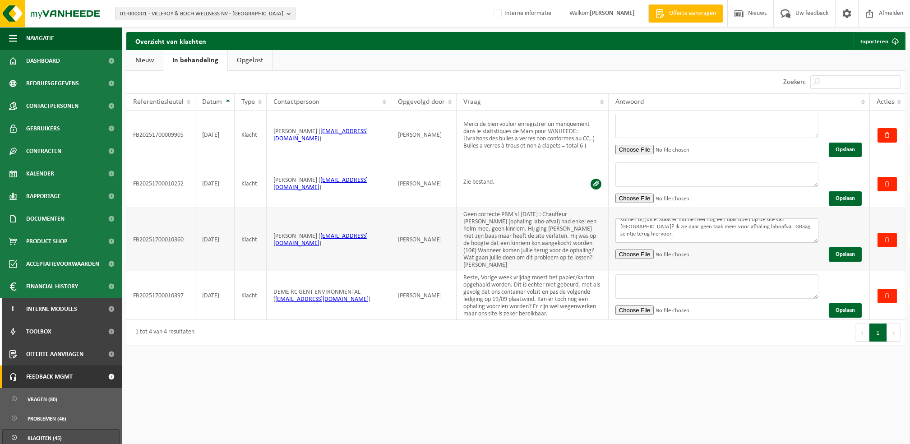
click at [780, 226] on textarea "Beste, Jammer te lezen dat de chauffeur niet uitgevoerd heeft zoals gewenst op …" at bounding box center [716, 230] width 203 height 24
type textarea "Beste, Jammer te lezen dat de chauffeur niet uitgevoerd heeft zoals gewenst op …"
click at [850, 256] on button "Opslaan" at bounding box center [845, 254] width 33 height 14
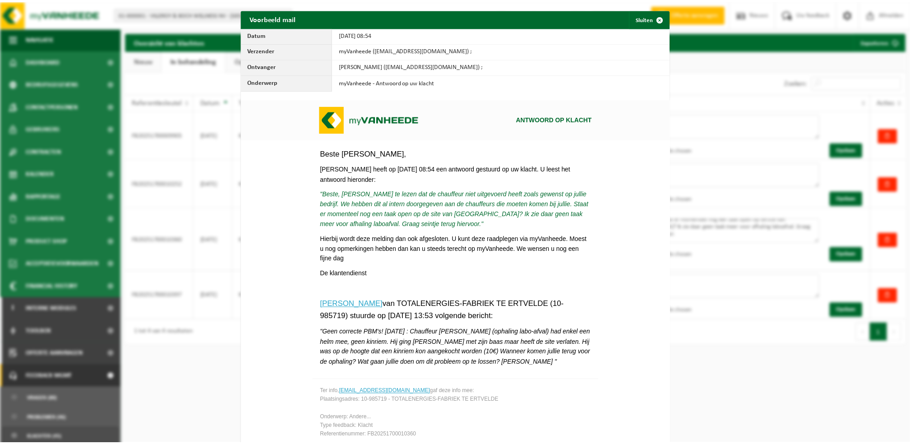
scroll to position [74, 0]
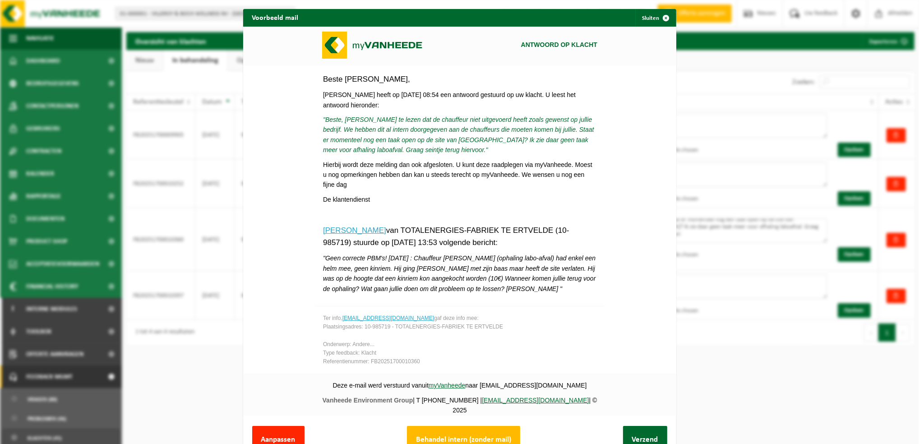
drag, startPoint x: 666, startPoint y: 142, endPoint x: 399, endPoint y: 327, distance: 324.2
click at [635, 428] on button "Verzend" at bounding box center [645, 440] width 44 height 28
